Goal: Navigation & Orientation: Find specific page/section

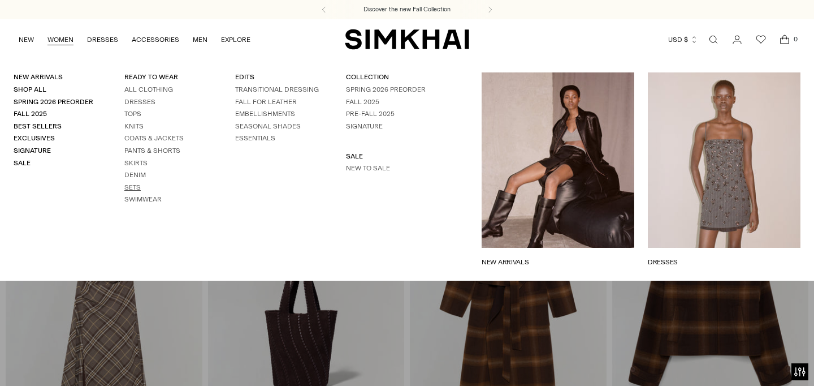
click at [138, 186] on link "Sets" at bounding box center [132, 187] width 16 height 8
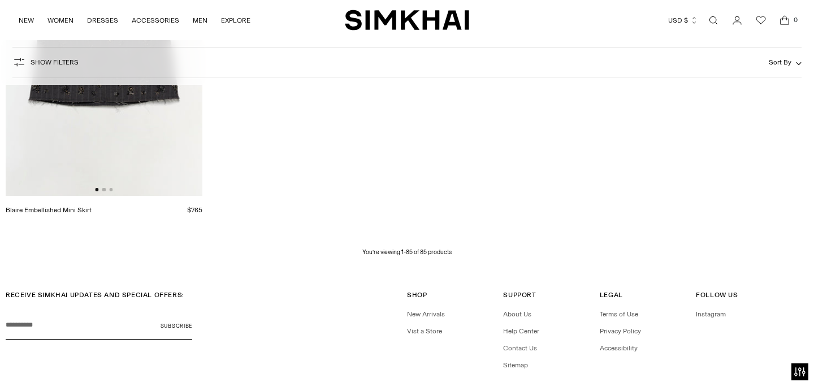
scroll to position [7615, 0]
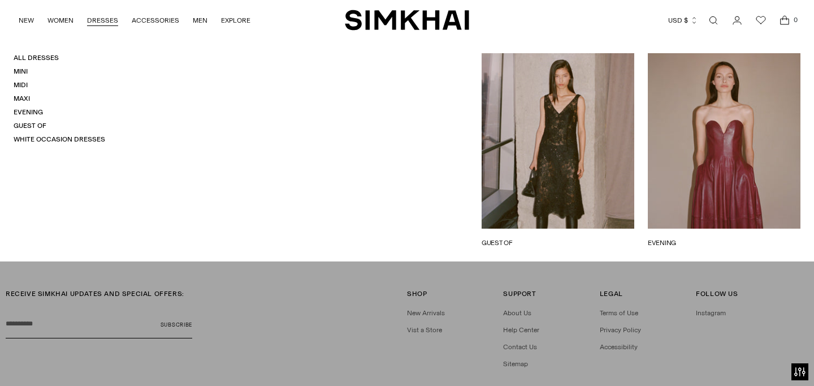
click at [107, 24] on link "DRESSES" at bounding box center [102, 20] width 31 height 25
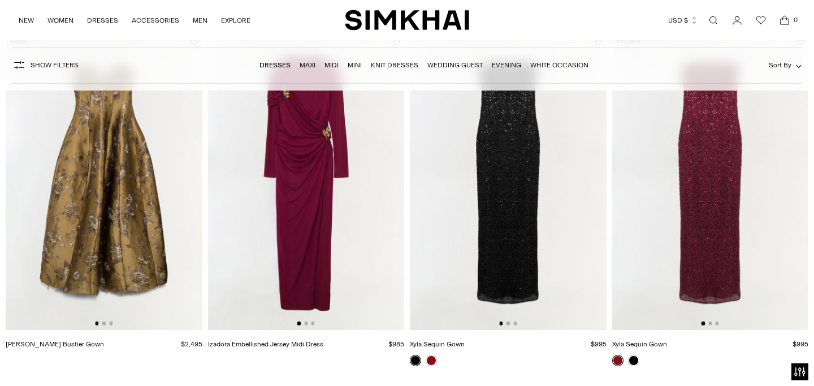
scroll to position [837, 0]
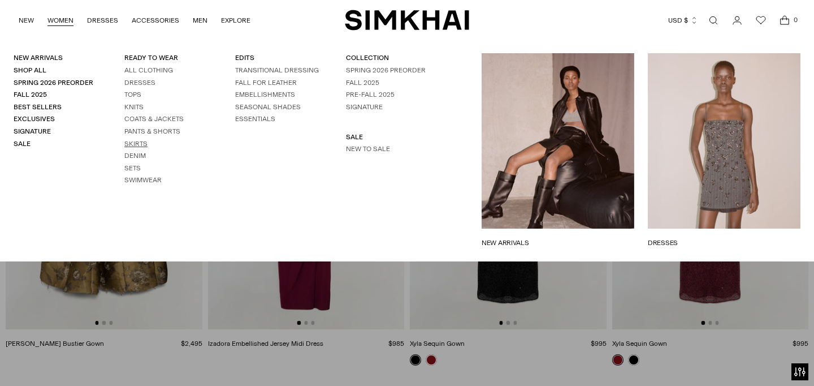
click at [132, 144] on link "Skirts" at bounding box center [135, 144] width 23 height 8
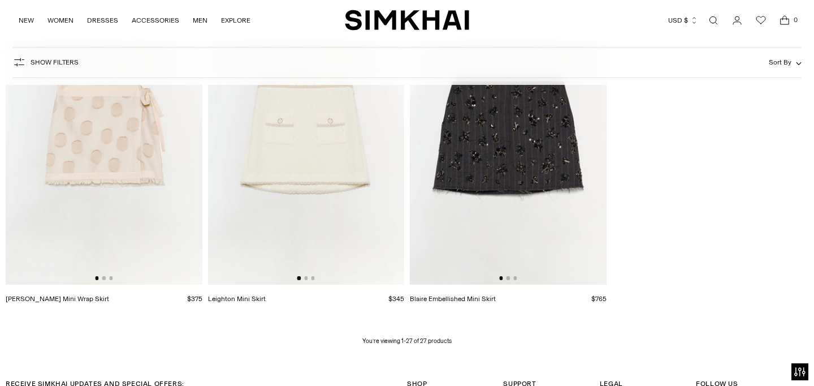
scroll to position [2254, 0]
